Goal: Transaction & Acquisition: Purchase product/service

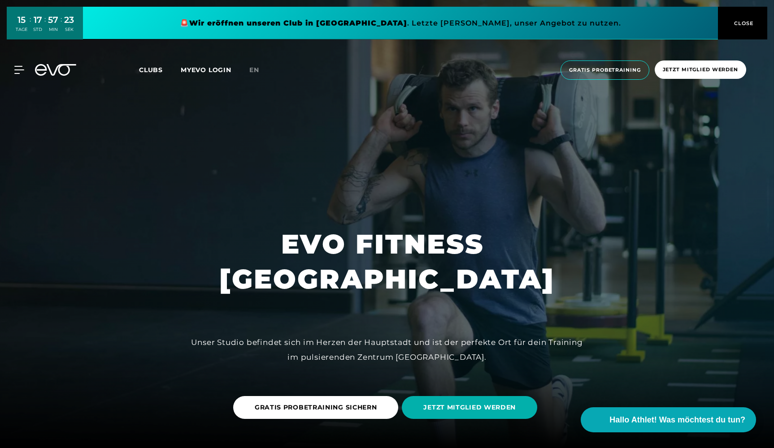
click at [146, 69] on span "Clubs" at bounding box center [151, 70] width 24 height 8
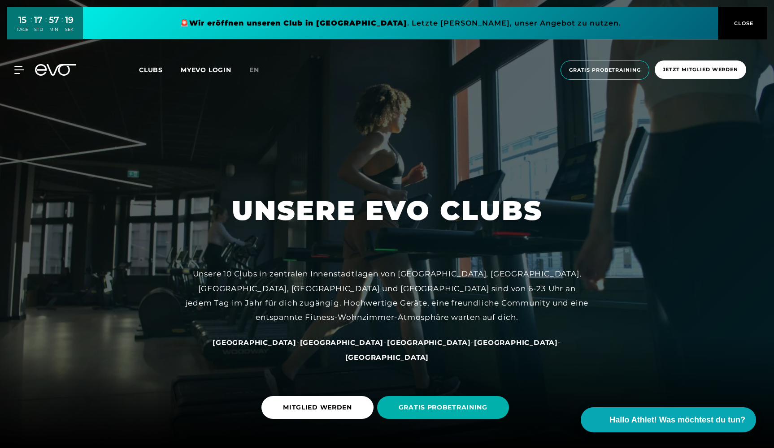
click at [554, 13] on link at bounding box center [400, 23] width 635 height 33
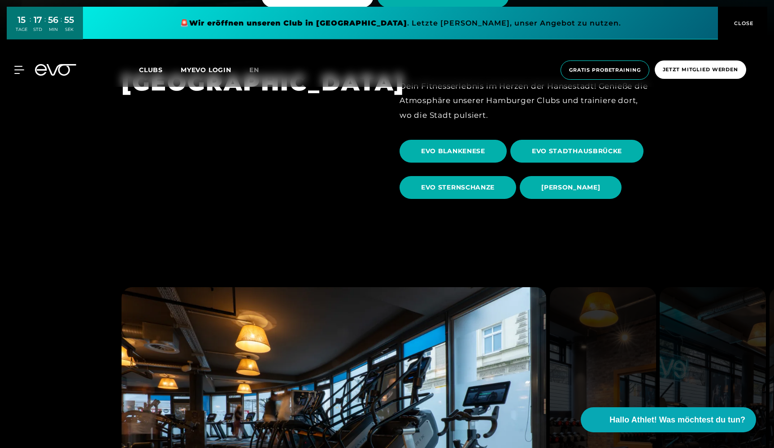
scroll to position [311, 0]
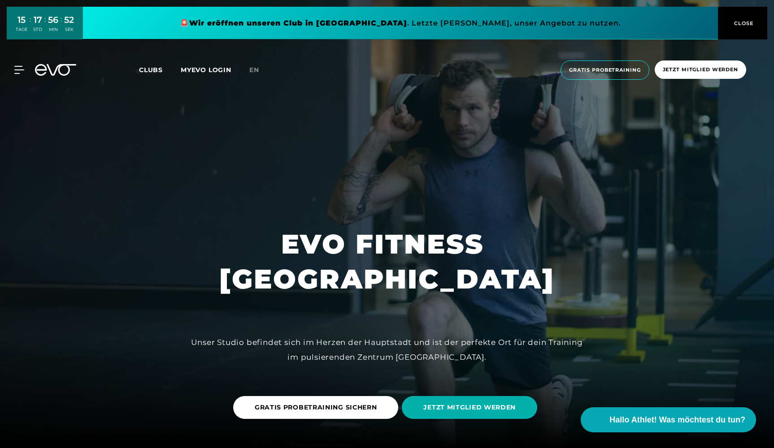
click at [154, 66] on span "Clubs" at bounding box center [151, 70] width 24 height 8
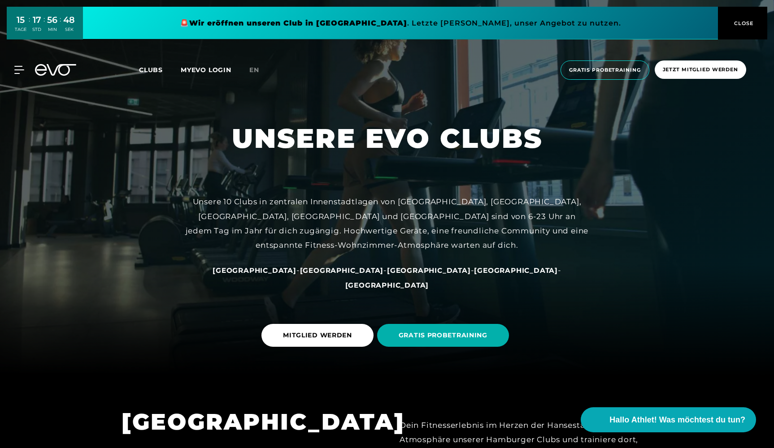
scroll to position [91, 0]
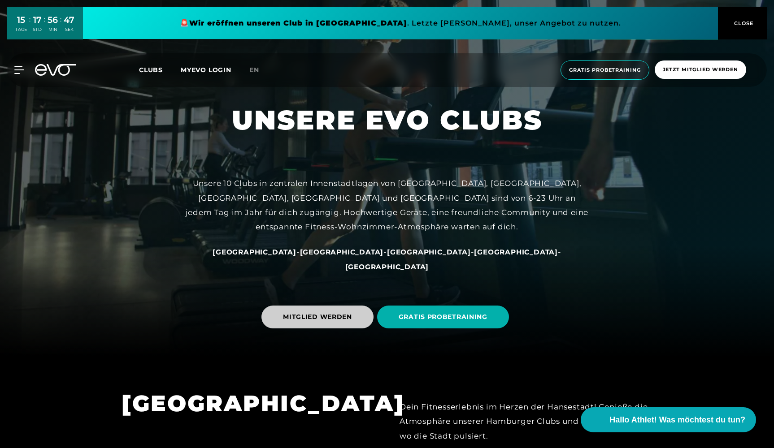
click at [336, 307] on span "MITGLIED WERDEN" at bounding box center [317, 317] width 112 height 23
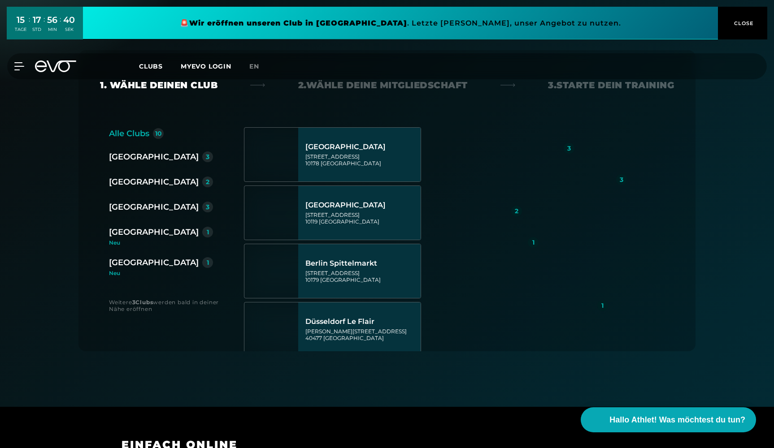
scroll to position [150, 0]
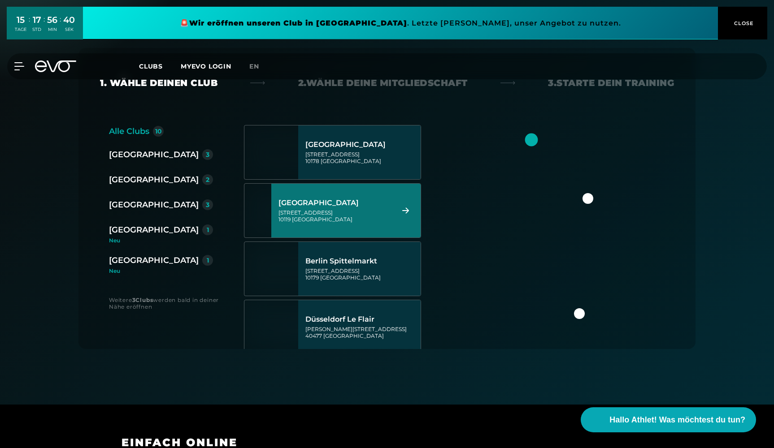
click at [378, 209] on div "[STREET_ADDRESS]" at bounding box center [335, 215] width 113 height 13
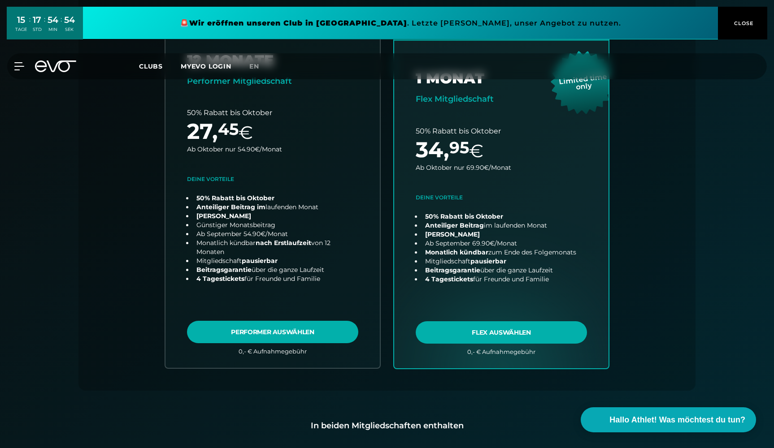
scroll to position [257, 0]
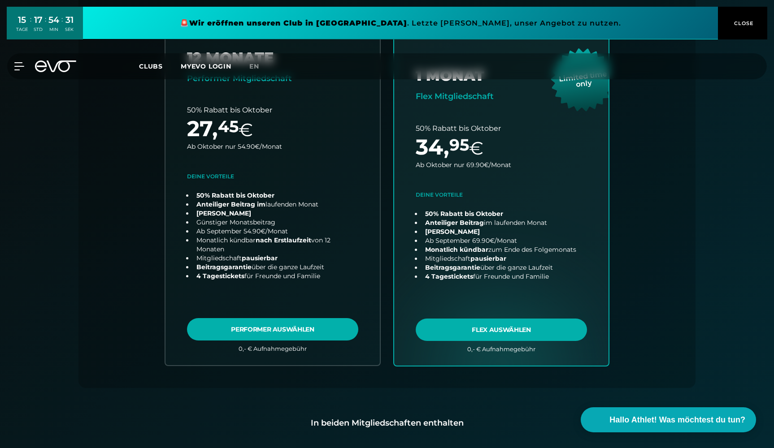
drag, startPoint x: 762, startPoint y: 115, endPoint x: 651, endPoint y: 105, distance: 111.2
click at [651, 105] on div "Alle Clubs 10 [GEOGRAPHIC_DATA] 3 [GEOGRAPHIC_DATA] 2 [GEOGRAPHIC_DATA] 3 [GEOG…" at bounding box center [387, 204] width 574 height 370
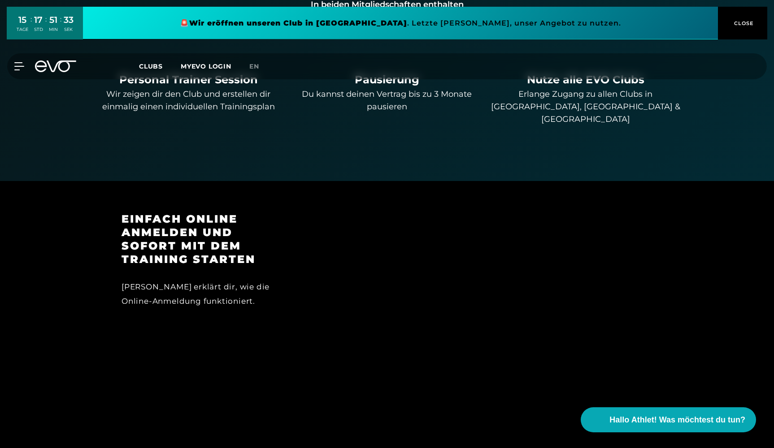
scroll to position [701, 0]
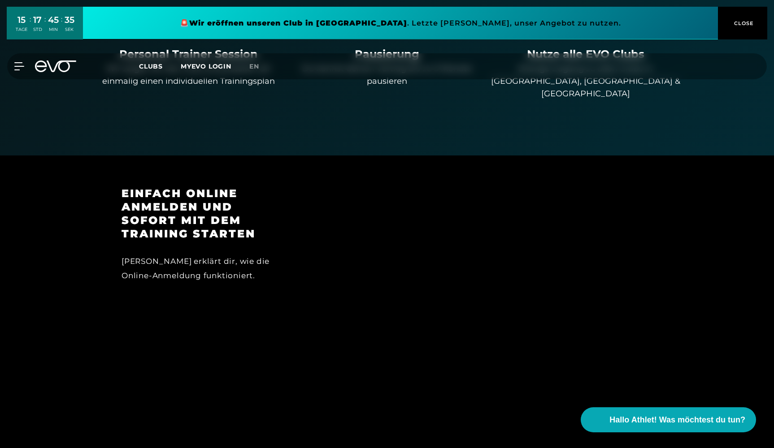
click at [55, 52] on div "MyEVO Login Über EVO Mitgliedschaften Probetraining TAGESPASS EVO Studios [GEOG…" at bounding box center [387, 66] width 774 height 40
click at [60, 72] on div "MyEVO Login Über EVO Mitgliedschaften Probetraining TAGESPASS EVO Studios [GEOG…" at bounding box center [387, 66] width 771 height 26
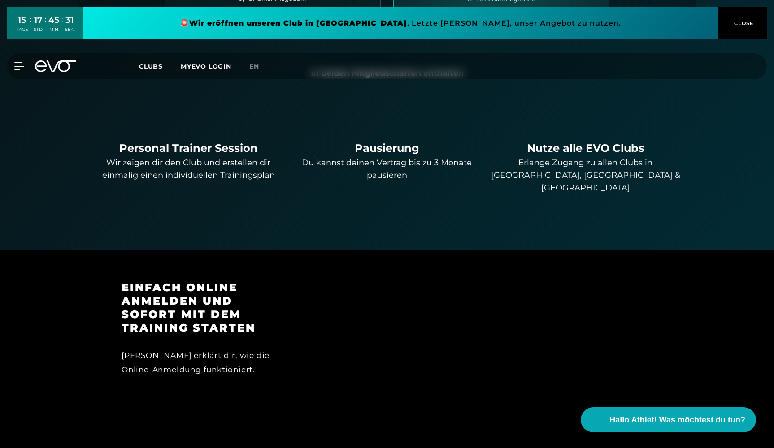
scroll to position [584, 0]
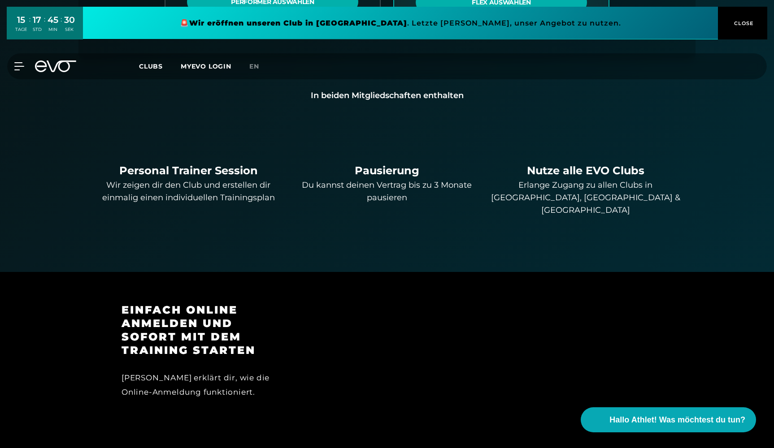
click at [152, 65] on span "Clubs" at bounding box center [151, 66] width 24 height 8
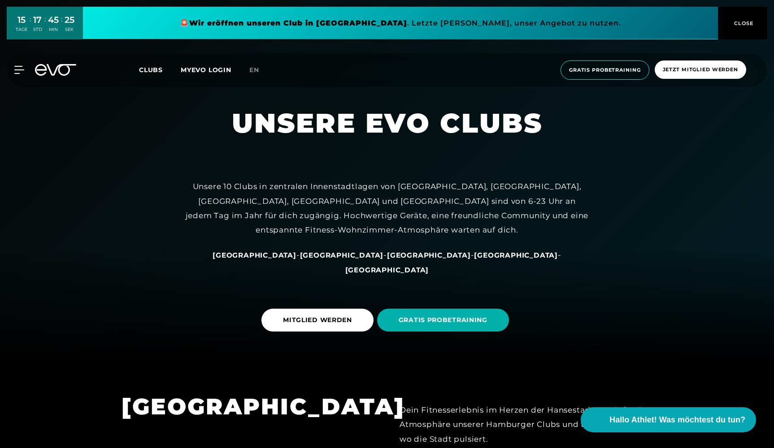
scroll to position [121, 0]
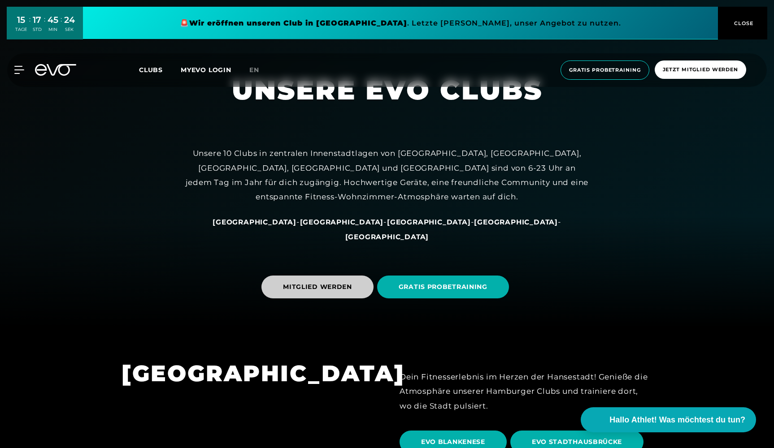
click at [335, 281] on span "MITGLIED WERDEN" at bounding box center [317, 287] width 112 height 23
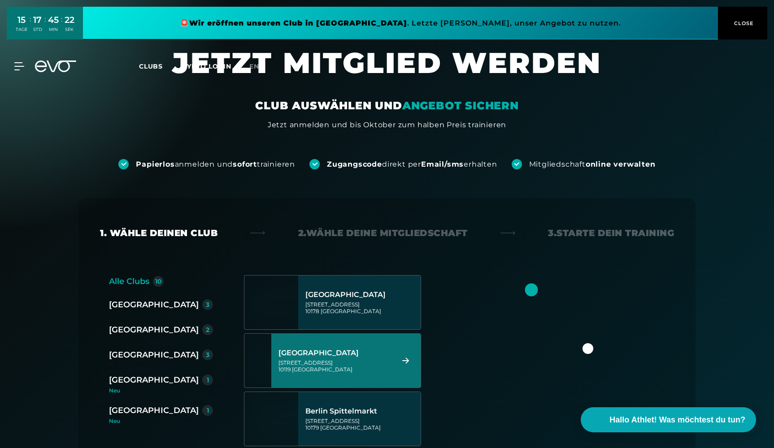
click at [374, 362] on div "[STREET_ADDRESS]" at bounding box center [335, 366] width 113 height 13
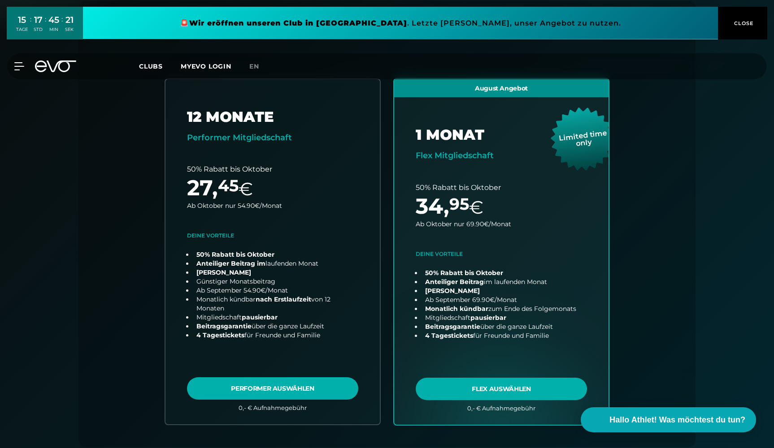
scroll to position [198, 0]
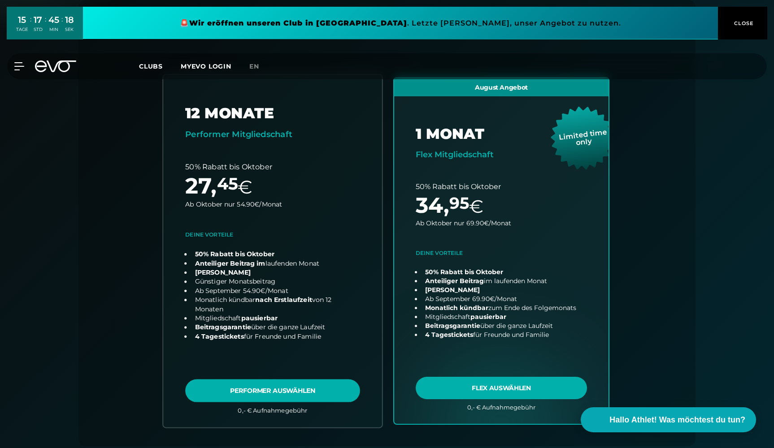
click at [311, 392] on link "choose plan" at bounding box center [272, 251] width 219 height 353
click at [283, 266] on link "choose plan" at bounding box center [272, 251] width 219 height 353
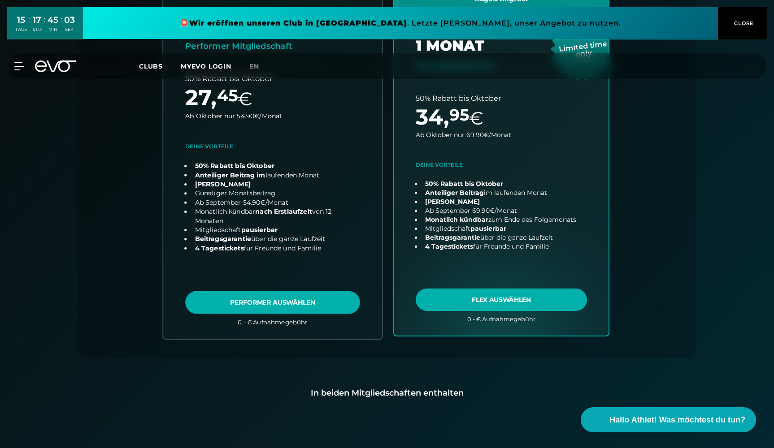
scroll to position [315, 0]
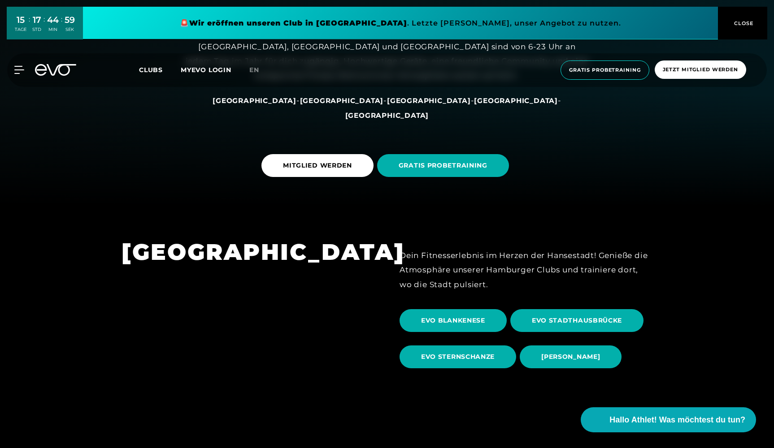
scroll to position [231, 0]
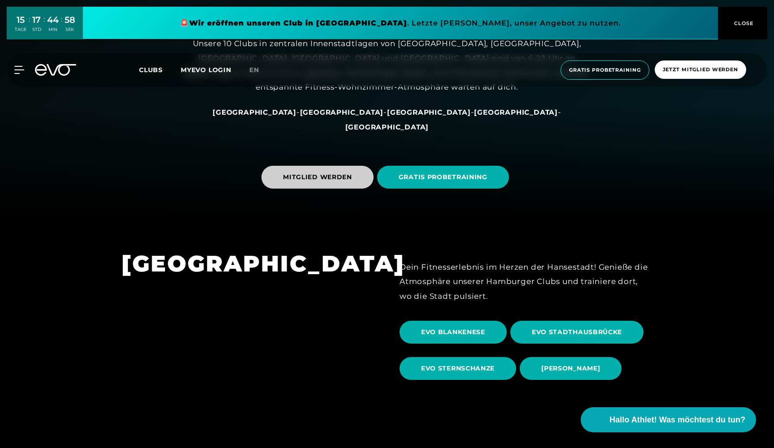
click at [328, 171] on span "MITGLIED WERDEN" at bounding box center [317, 177] width 112 height 23
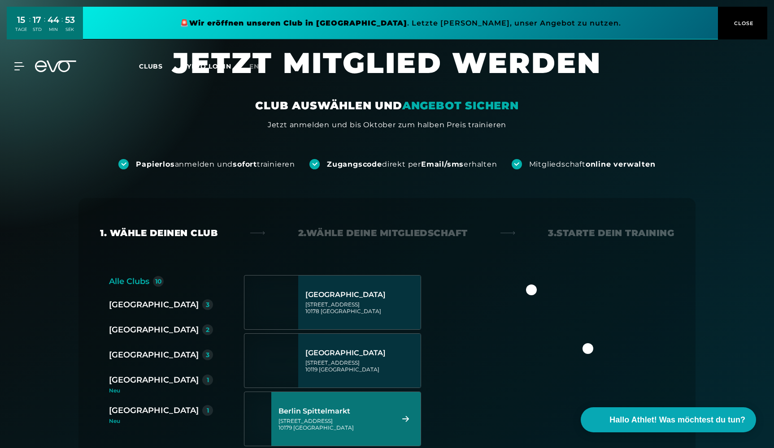
click at [350, 426] on div "[STREET_ADDRESS]" at bounding box center [335, 424] width 113 height 13
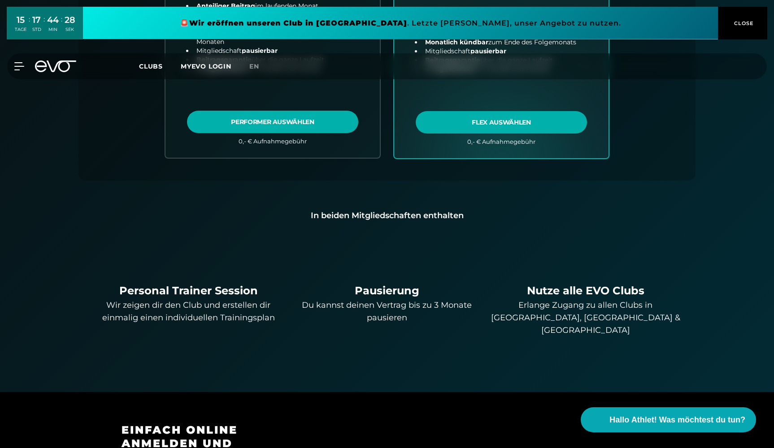
scroll to position [451, 0]
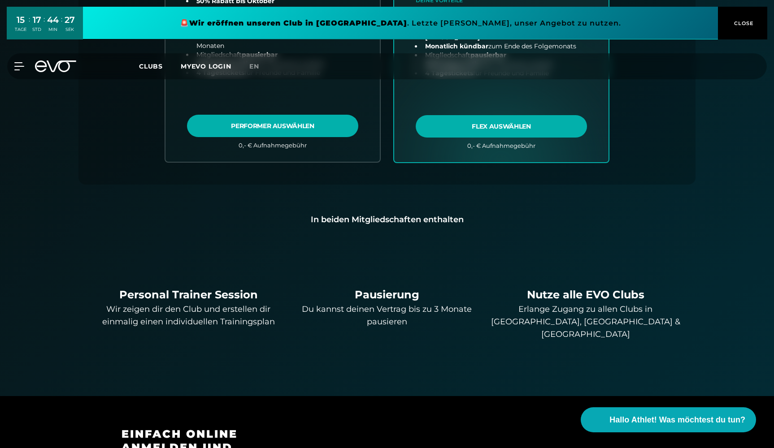
click at [351, 222] on div "In beiden Mitgliedschaften enthalten" at bounding box center [387, 219] width 588 height 13
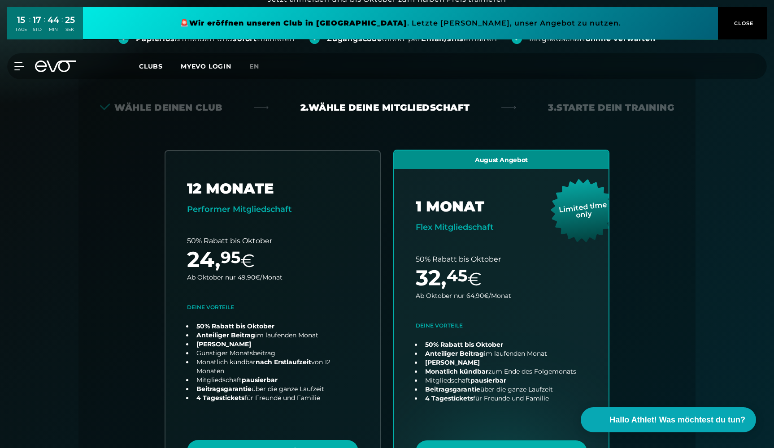
scroll to position [159, 0]
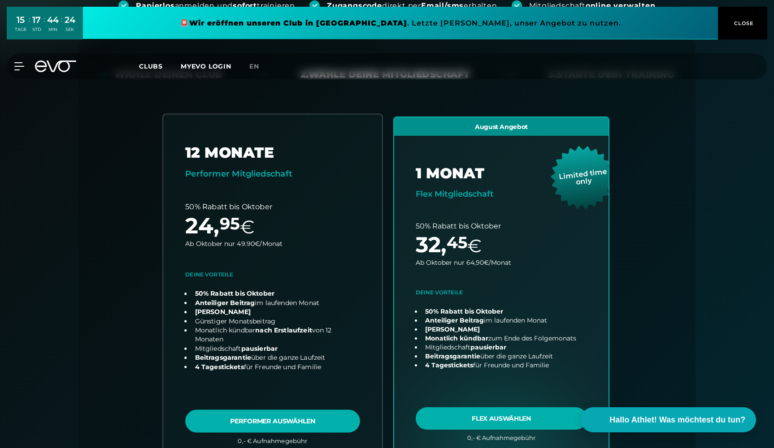
click at [351, 222] on link "choose plan" at bounding box center [272, 286] width 219 height 344
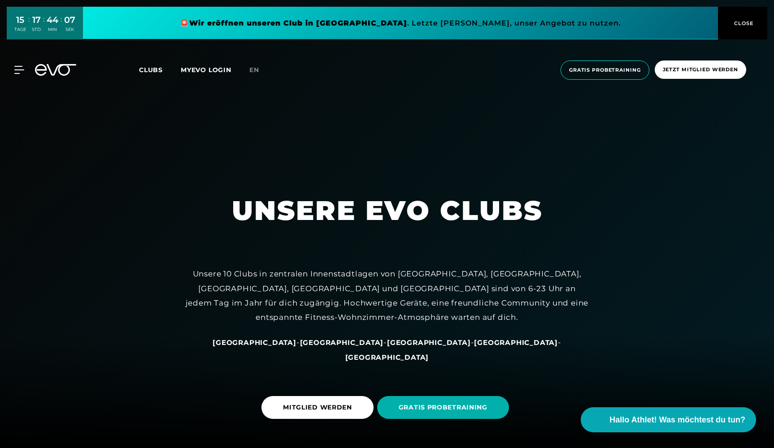
click at [150, 67] on span "Clubs" at bounding box center [151, 70] width 24 height 8
click at [145, 70] on span "Clubs" at bounding box center [151, 70] width 24 height 8
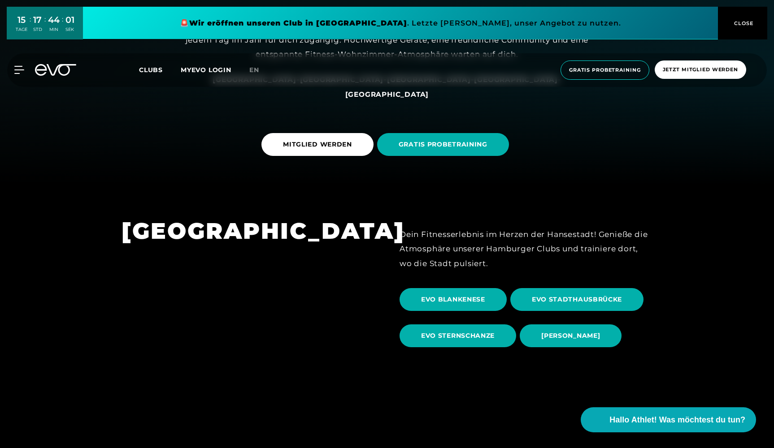
scroll to position [215, 0]
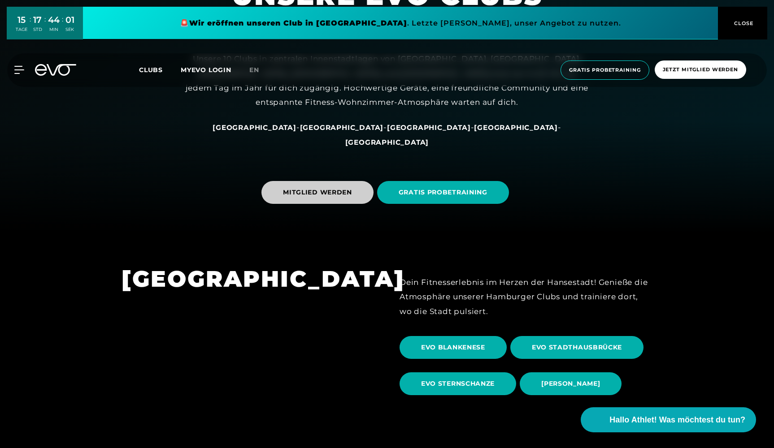
click at [338, 191] on span "MITGLIED WERDEN" at bounding box center [317, 192] width 69 height 9
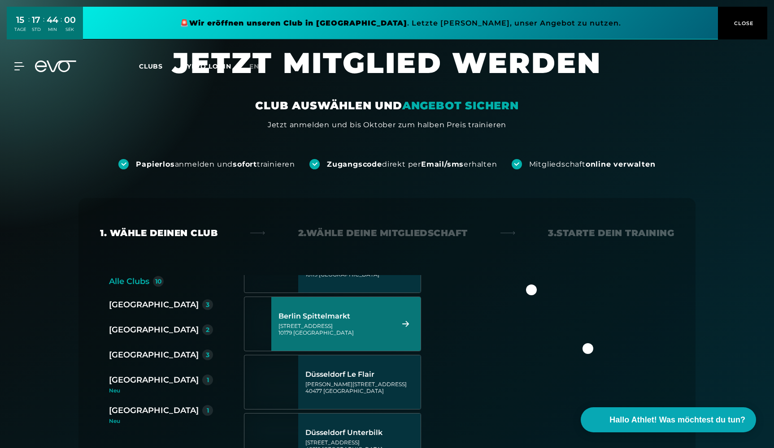
scroll to position [19, 0]
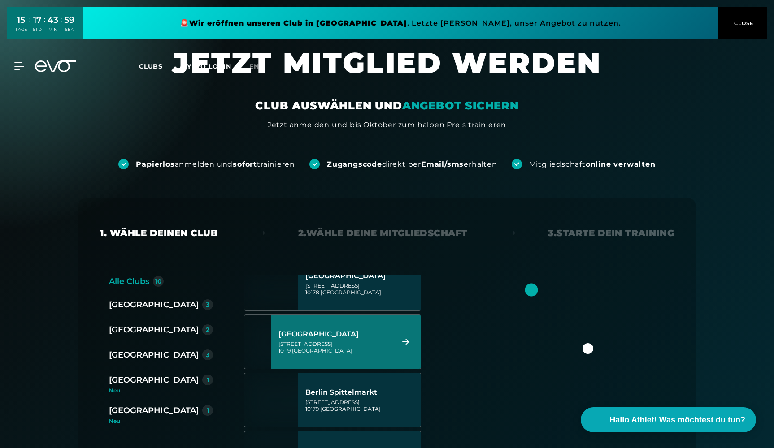
click at [334, 339] on div "[GEOGRAPHIC_DATA][STREET_ADDRESS]" at bounding box center [335, 341] width 113 height 39
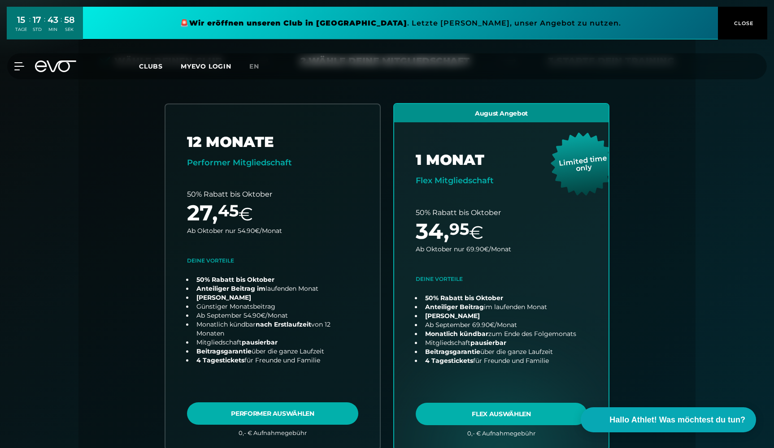
scroll to position [198, 0]
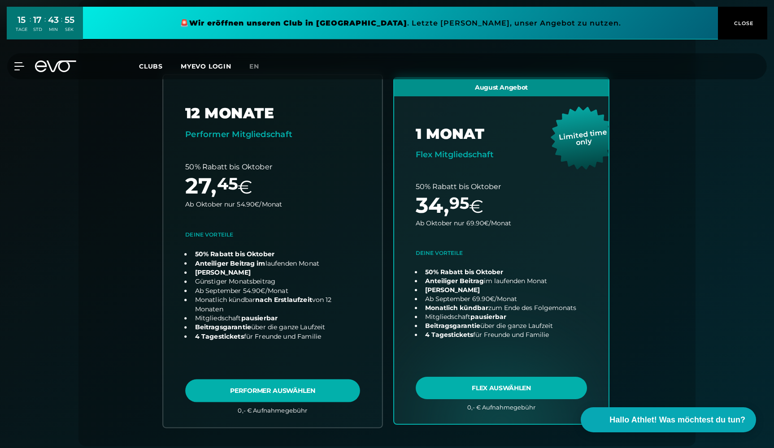
click at [300, 388] on link "choose plan" at bounding box center [272, 251] width 219 height 353
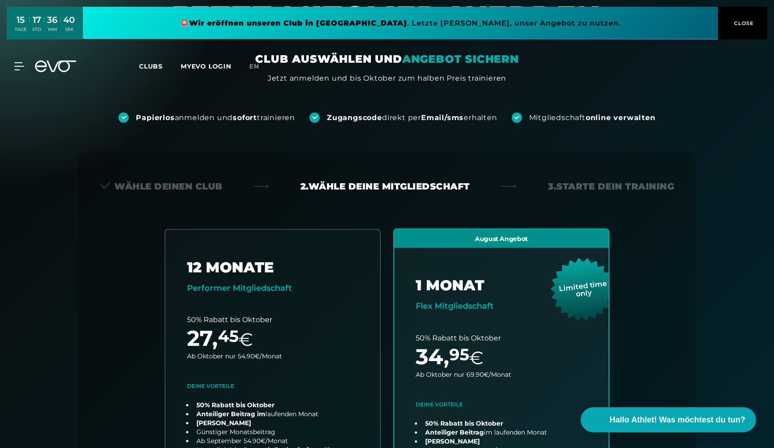
scroll to position [76, 0]
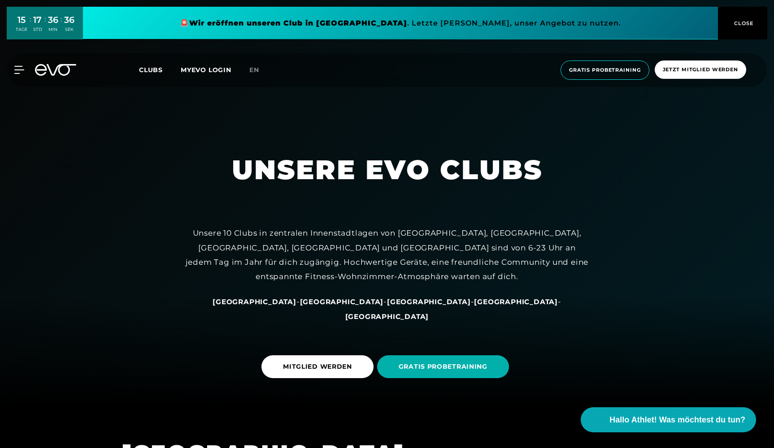
scroll to position [161, 0]
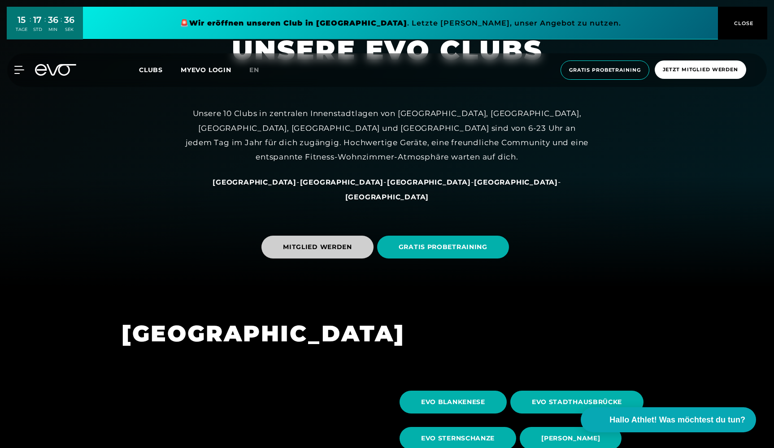
click at [305, 247] on span "MITGLIED WERDEN" at bounding box center [317, 247] width 69 height 9
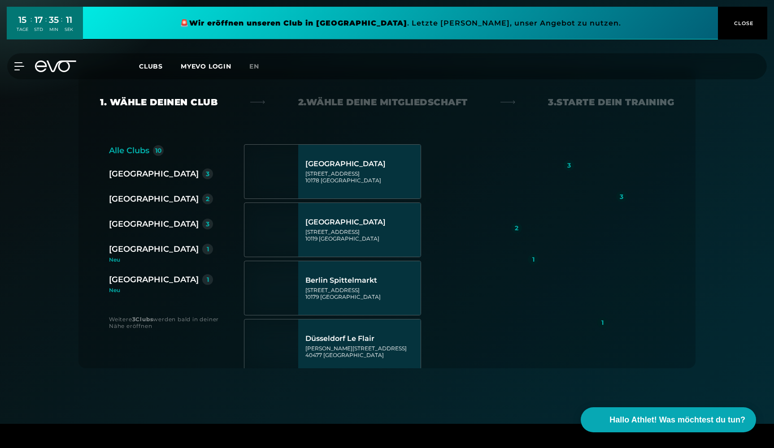
click at [622, 196] on div "3" at bounding box center [622, 197] width 4 height 6
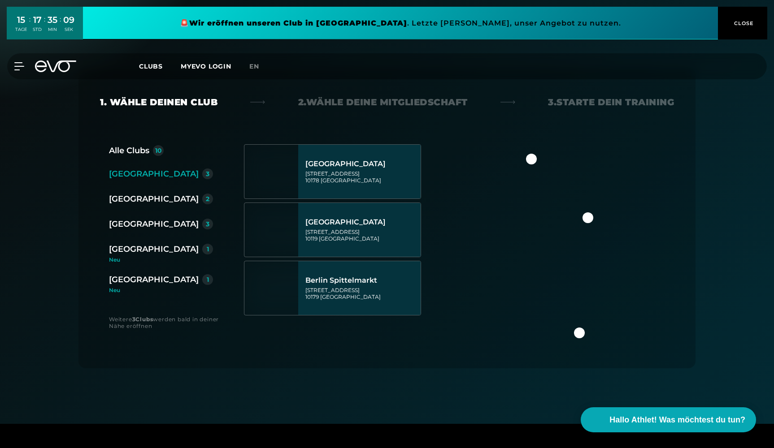
click at [584, 220] on div at bounding box center [588, 218] width 11 height 11
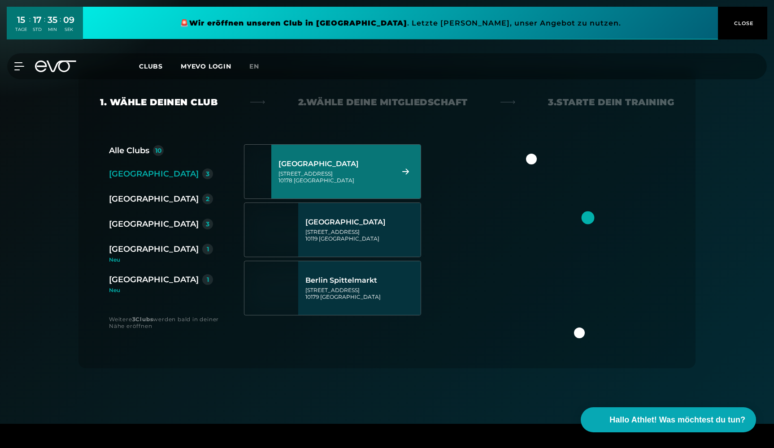
click at [588, 219] on div at bounding box center [588, 217] width 13 height 13
click at [531, 165] on img at bounding box center [569, 249] width 210 height 210
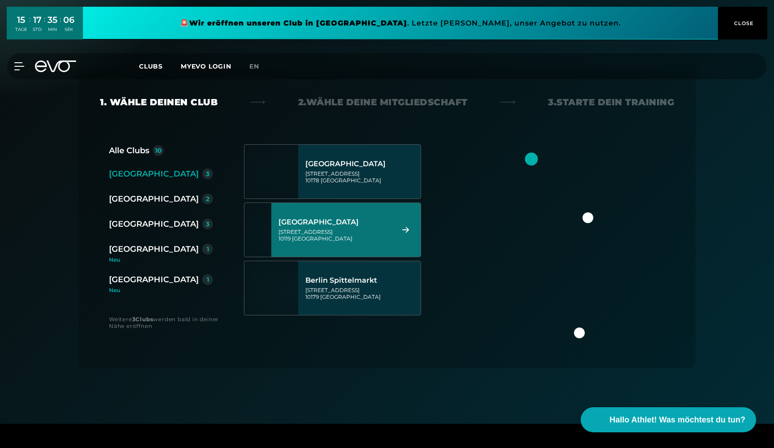
click at [374, 242] on div "[STREET_ADDRESS]" at bounding box center [335, 235] width 113 height 13
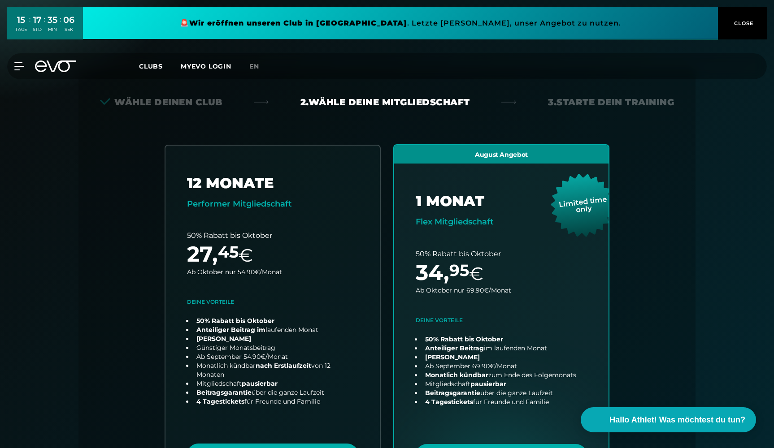
scroll to position [198, 0]
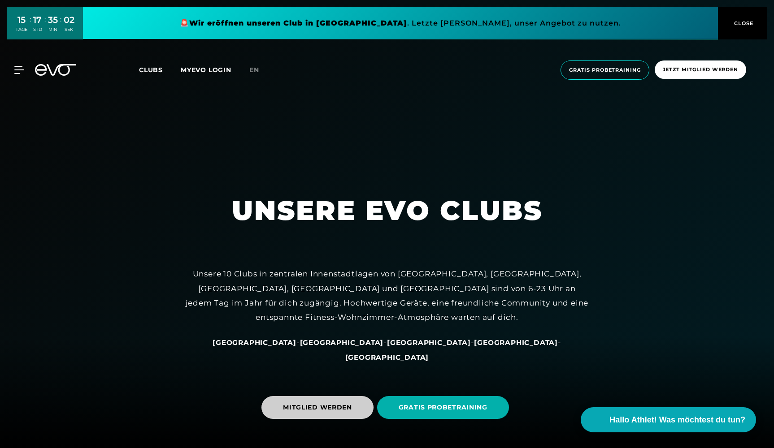
click at [332, 407] on span "MITGLIED WERDEN" at bounding box center [317, 407] width 69 height 9
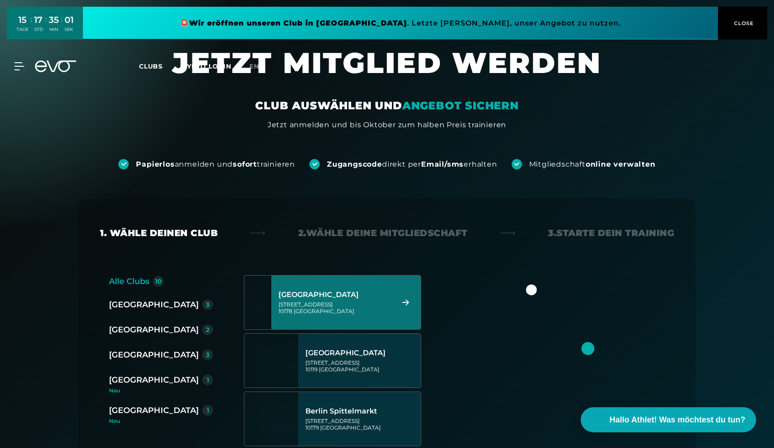
scroll to position [46, 0]
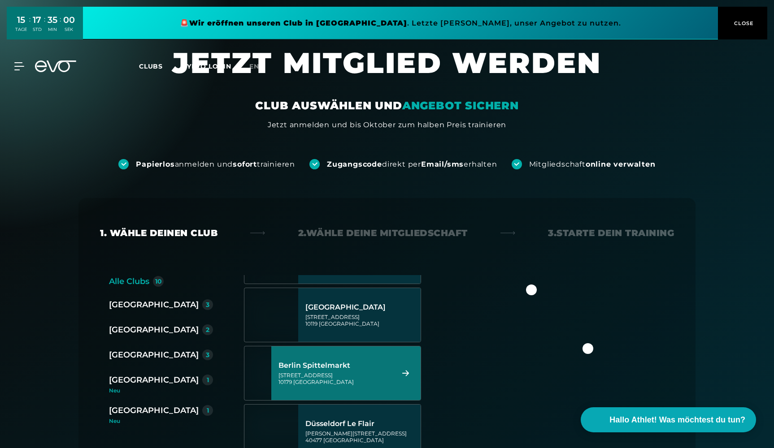
click at [362, 365] on div "Berlin Spittelmarkt" at bounding box center [335, 365] width 113 height 9
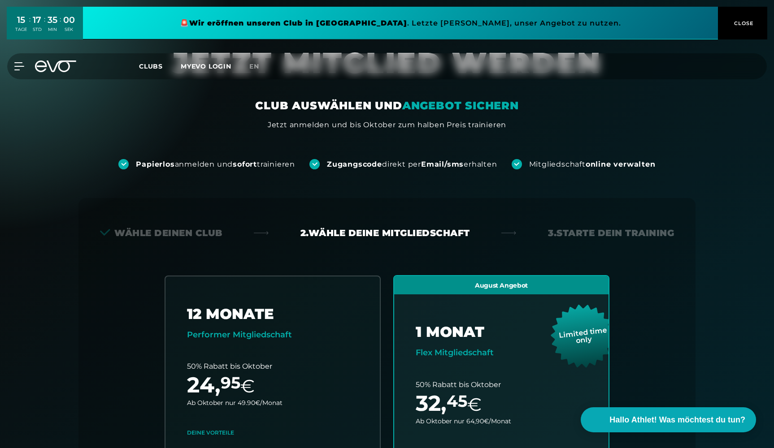
scroll to position [198, 0]
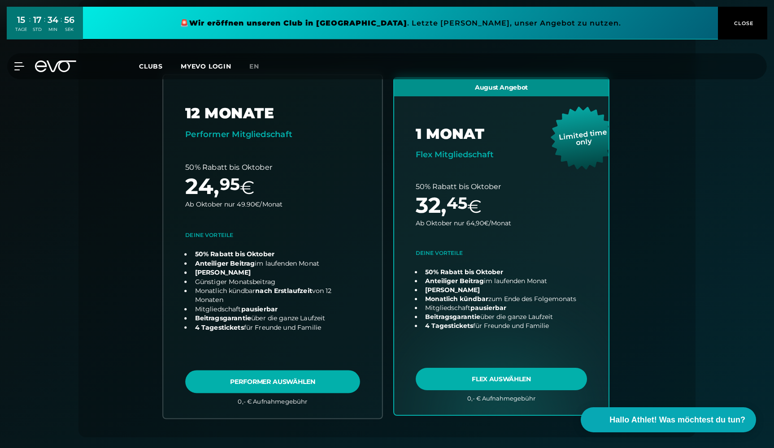
click at [293, 382] on link "choose plan" at bounding box center [272, 247] width 219 height 344
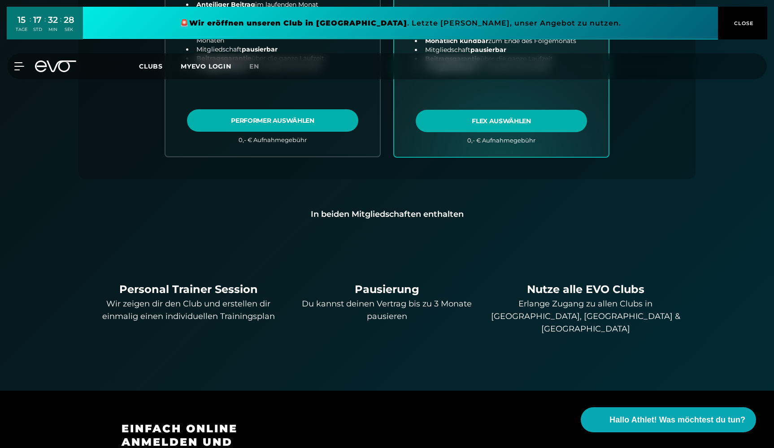
scroll to position [463, 0]
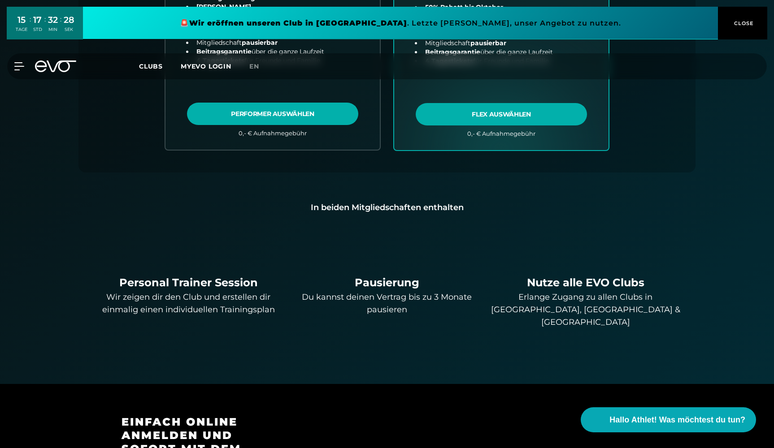
click at [574, 303] on div "Erlange Zugang zu allen Clubs in [GEOGRAPHIC_DATA], [GEOGRAPHIC_DATA] & [GEOGRA…" at bounding box center [586, 310] width 192 height 38
click at [592, 286] on div "Nutze alle EVO Clubs" at bounding box center [586, 283] width 192 height 16
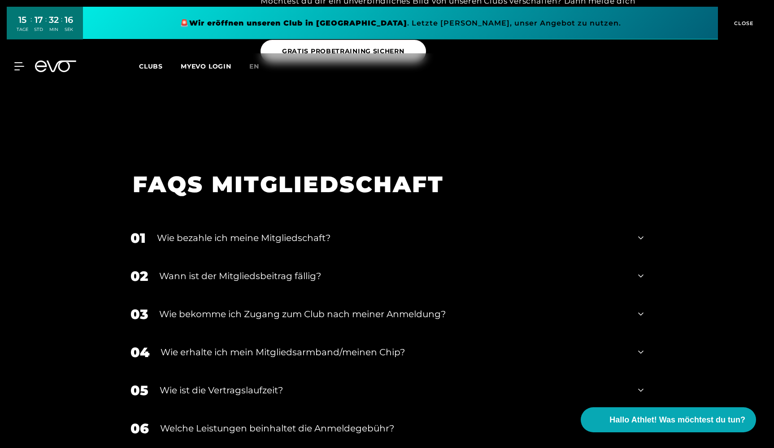
scroll to position [1422, 0]
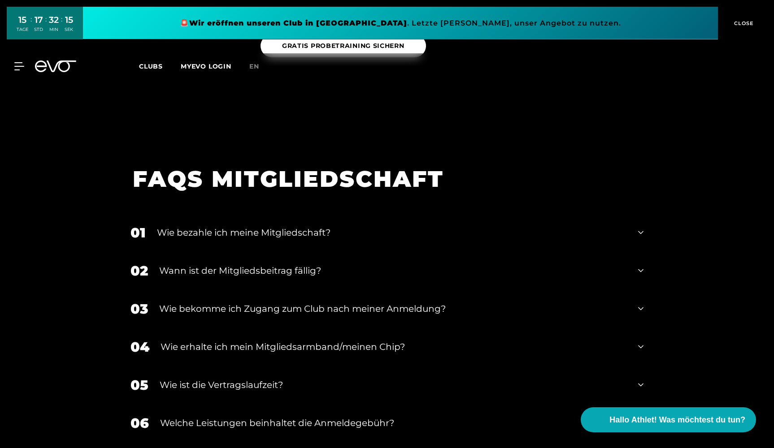
click at [640, 304] on icon at bounding box center [640, 309] width 5 height 11
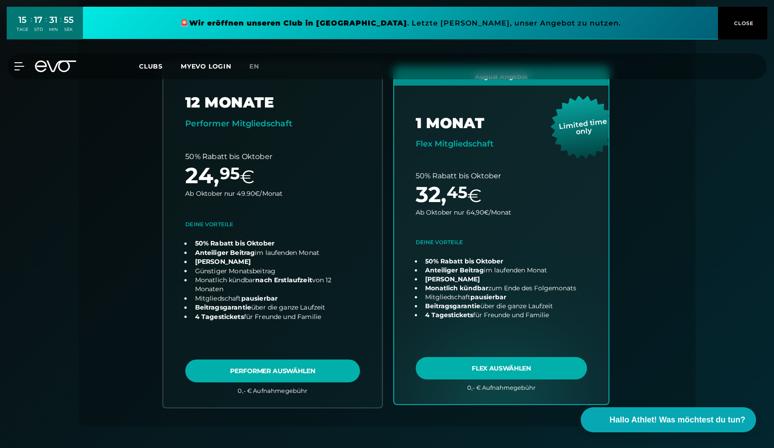
scroll to position [209, 0]
